Goal: Find specific page/section: Find specific page/section

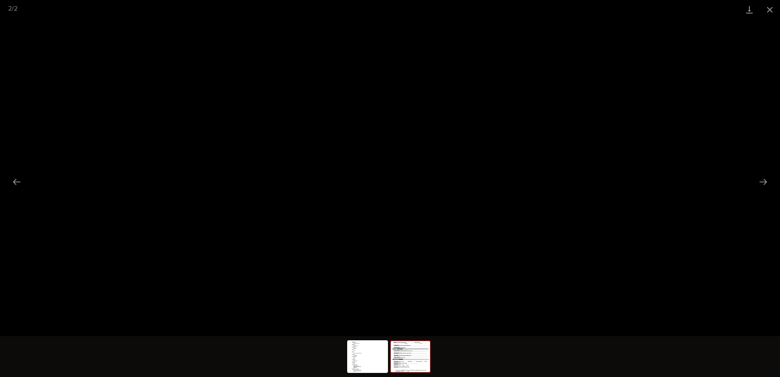
click at [767, 9] on button "Close gallery" at bounding box center [770, 9] width 20 height 19
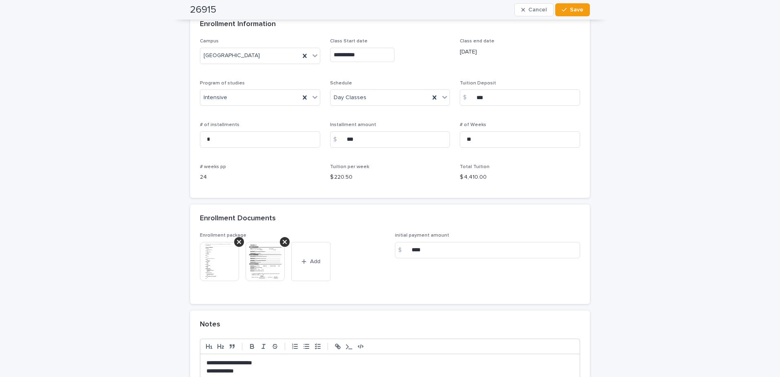
scroll to position [584, 0]
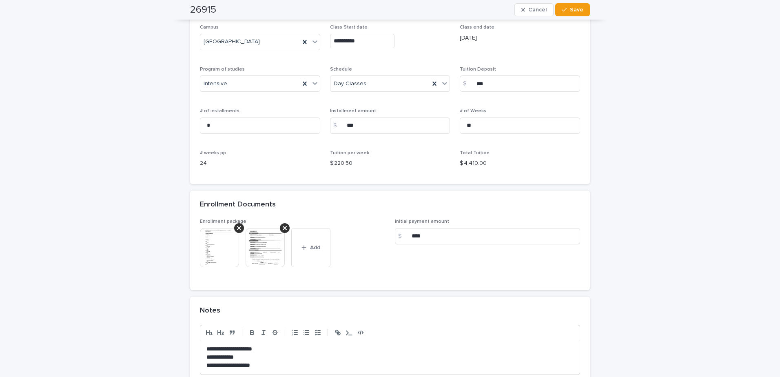
click at [218, 248] on img at bounding box center [219, 247] width 39 height 39
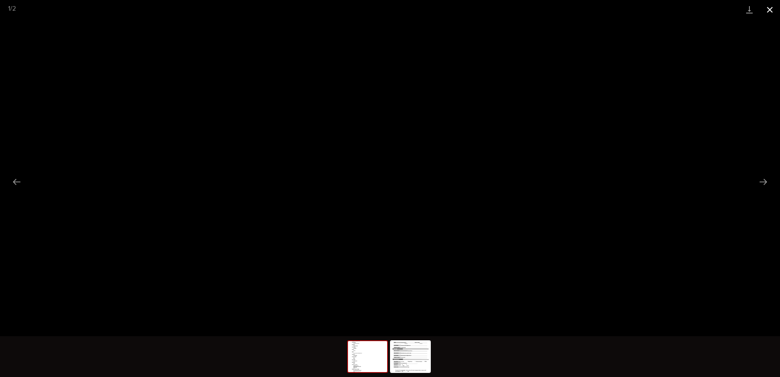
click at [771, 12] on button "Close gallery" at bounding box center [770, 9] width 20 height 19
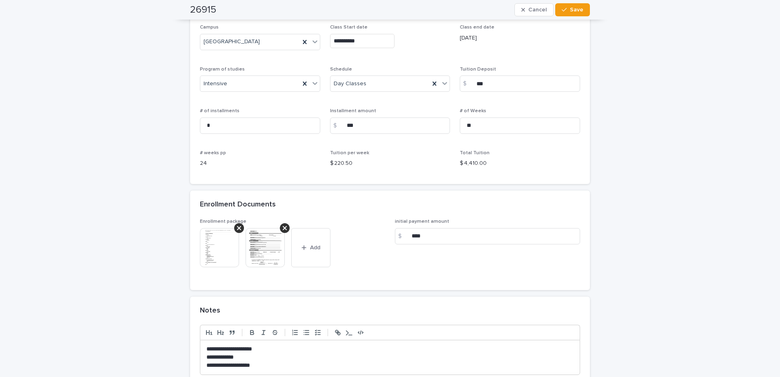
click at [206, 255] on img at bounding box center [219, 247] width 39 height 39
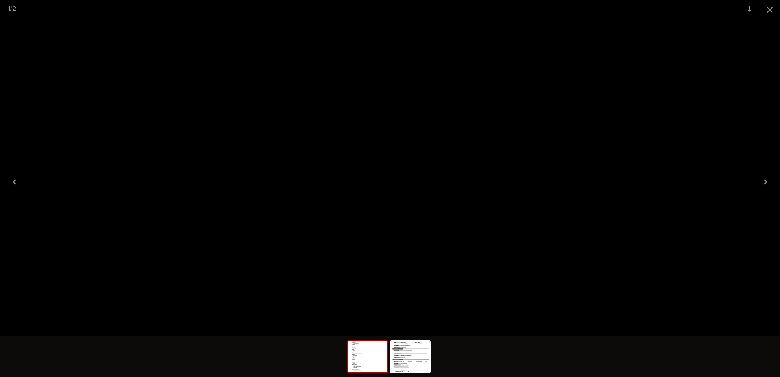
click at [361, 365] on img at bounding box center [367, 356] width 39 height 31
click at [764, 9] on button "Close gallery" at bounding box center [770, 9] width 20 height 19
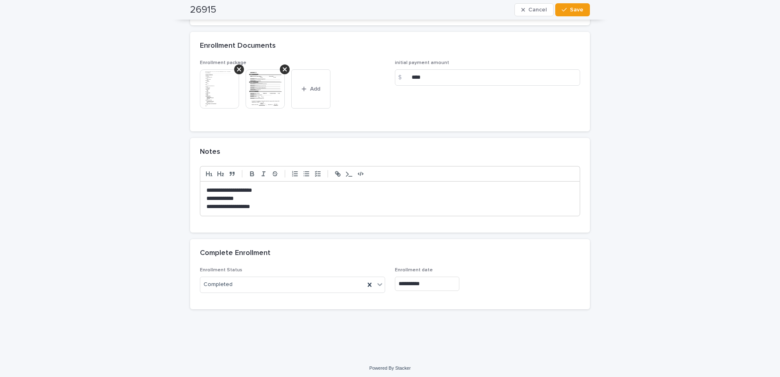
scroll to position [746, 0]
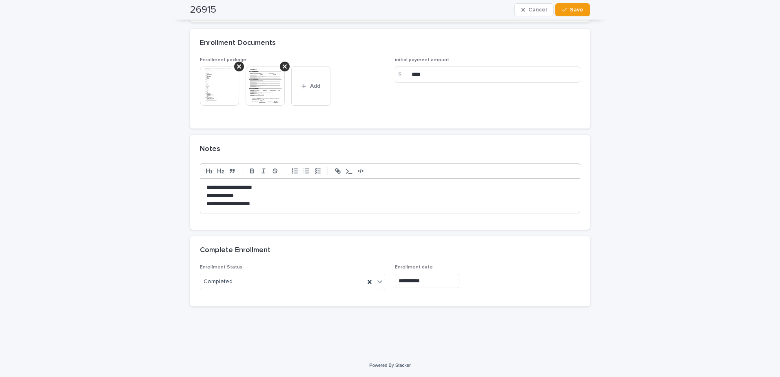
click at [222, 104] on img at bounding box center [219, 86] width 39 height 39
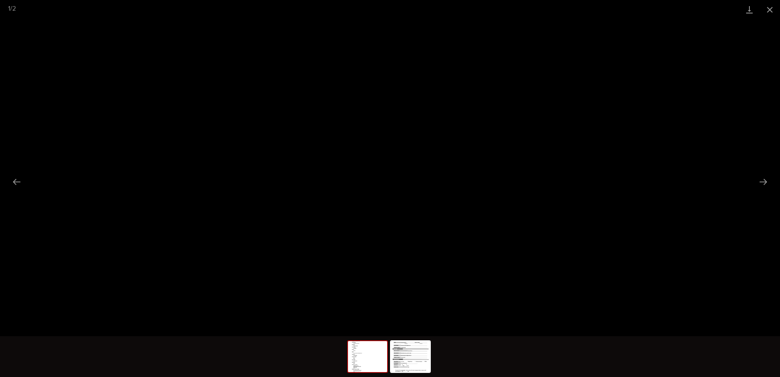
scroll to position [0, 0]
click at [766, 7] on button "Close gallery" at bounding box center [770, 9] width 20 height 19
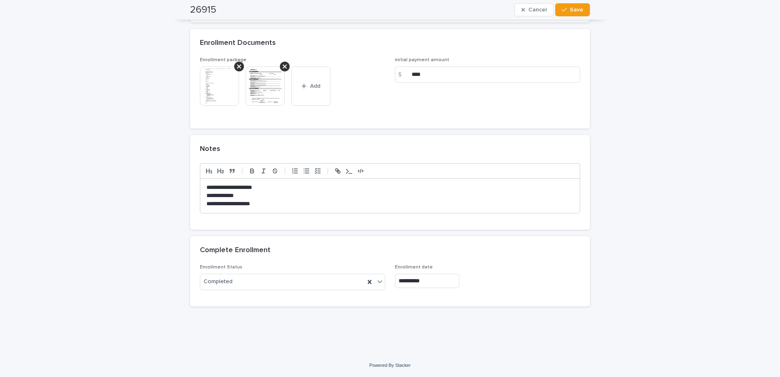
scroll to position [501, 0]
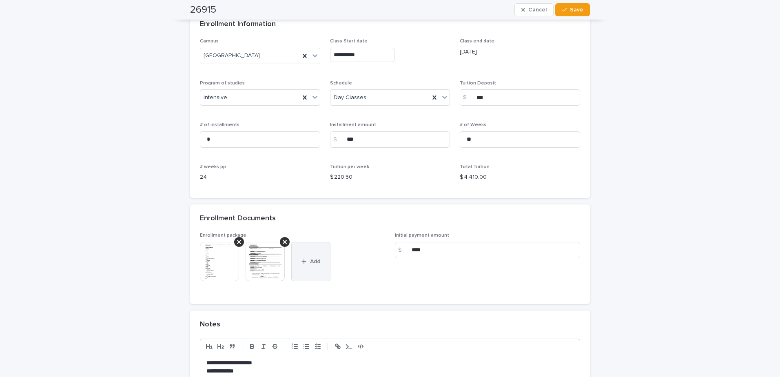
scroll to position [571, 0]
click at [224, 267] on img at bounding box center [219, 260] width 39 height 39
